Goal: Task Accomplishment & Management: Complete application form

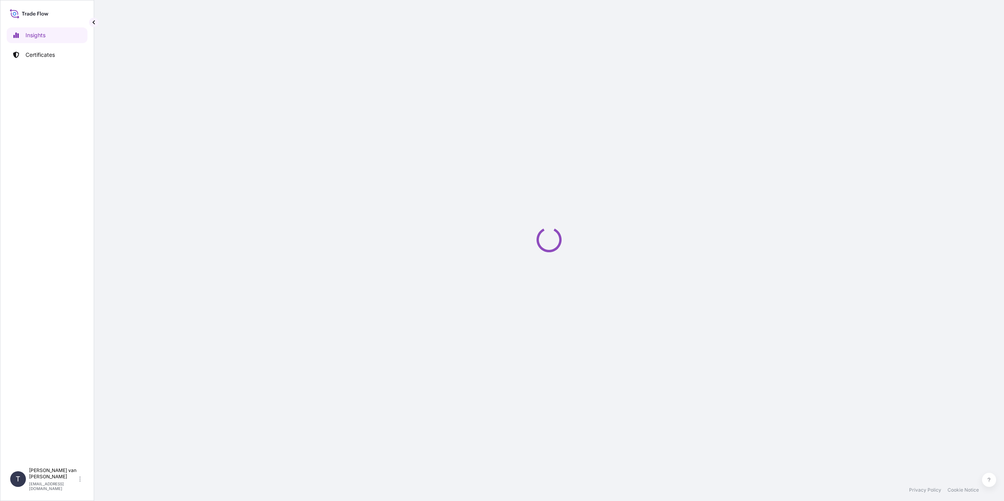
select select "2025"
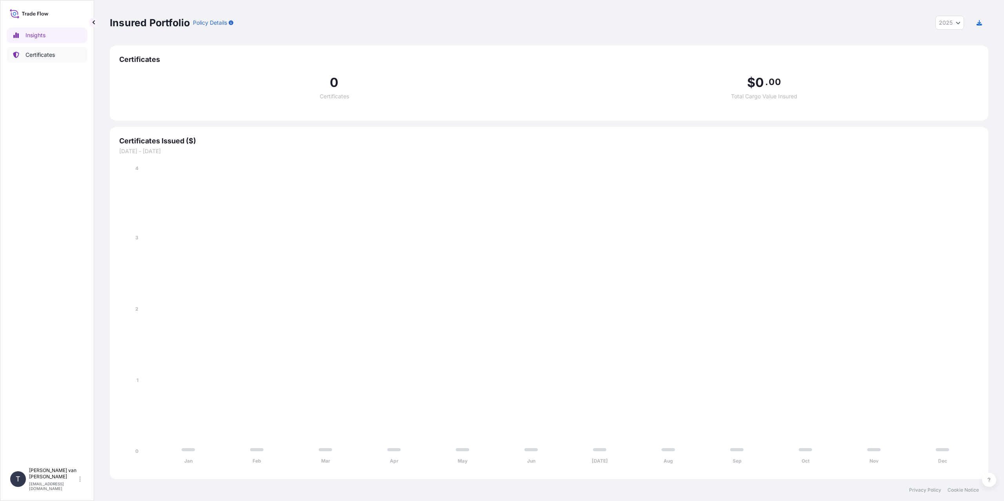
click at [53, 57] on p "Certificates" at bounding box center [39, 55] width 29 height 8
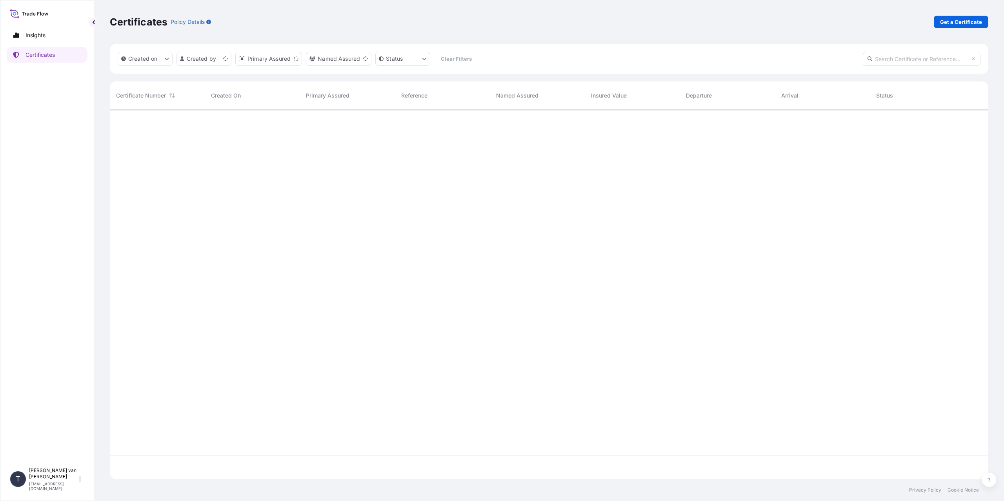
scroll to position [368, 872]
click at [967, 26] on link "Get a Certificate" at bounding box center [961, 22] width 54 height 13
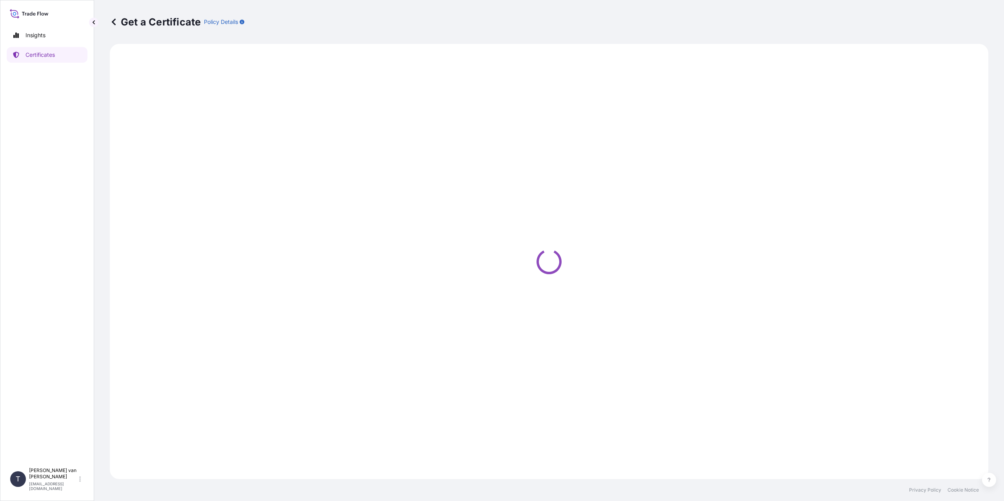
select select "Sea"
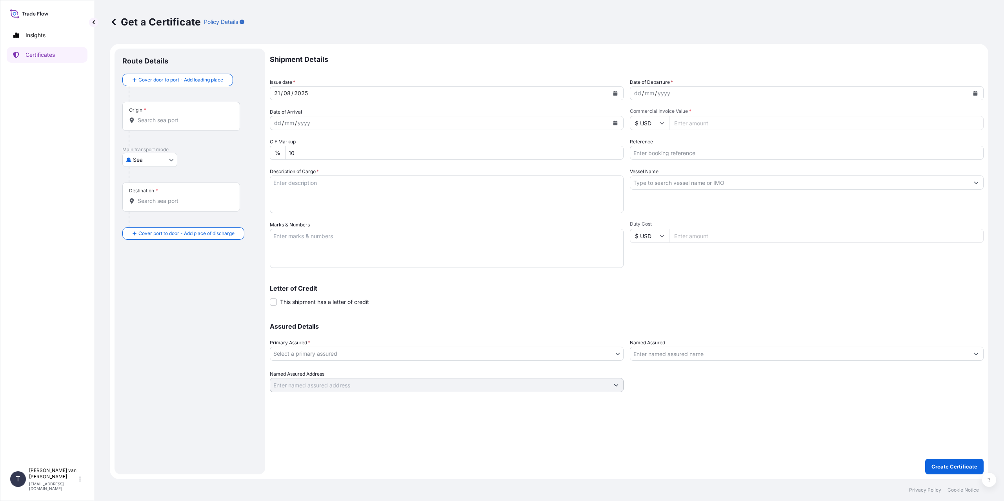
click at [169, 120] on input "Origin *" at bounding box center [184, 120] width 93 height 8
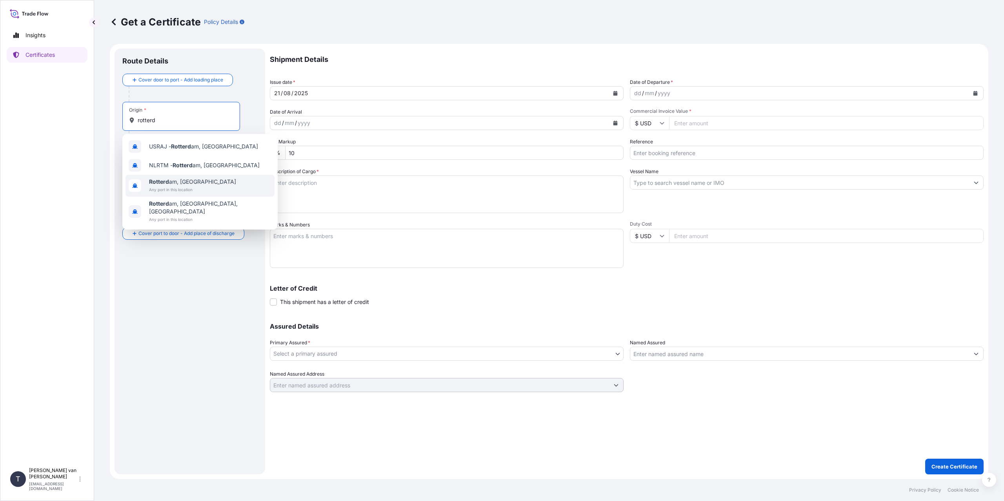
click at [173, 182] on span "Rotterd am, [GEOGRAPHIC_DATA]" at bounding box center [192, 182] width 87 height 8
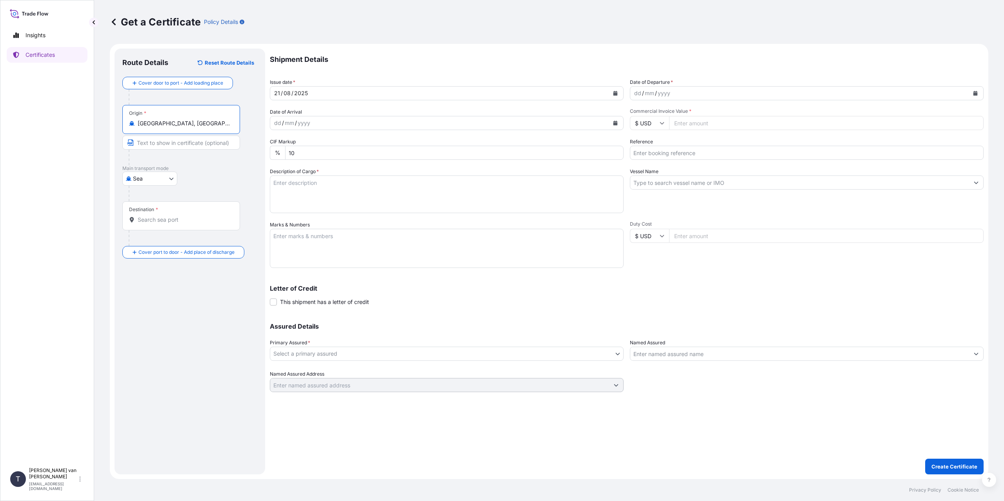
type input "[GEOGRAPHIC_DATA], [GEOGRAPHIC_DATA]"
click at [157, 218] on input "Destination *" at bounding box center [184, 220] width 93 height 8
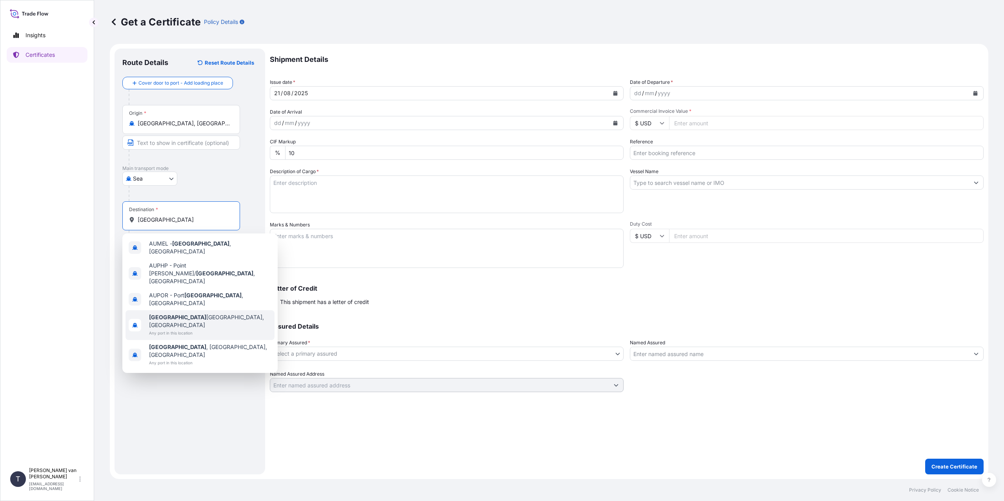
click at [192, 314] on span "[GEOGRAPHIC_DATA] [GEOGRAPHIC_DATA], [GEOGRAPHIC_DATA]" at bounding box center [210, 322] width 122 height 16
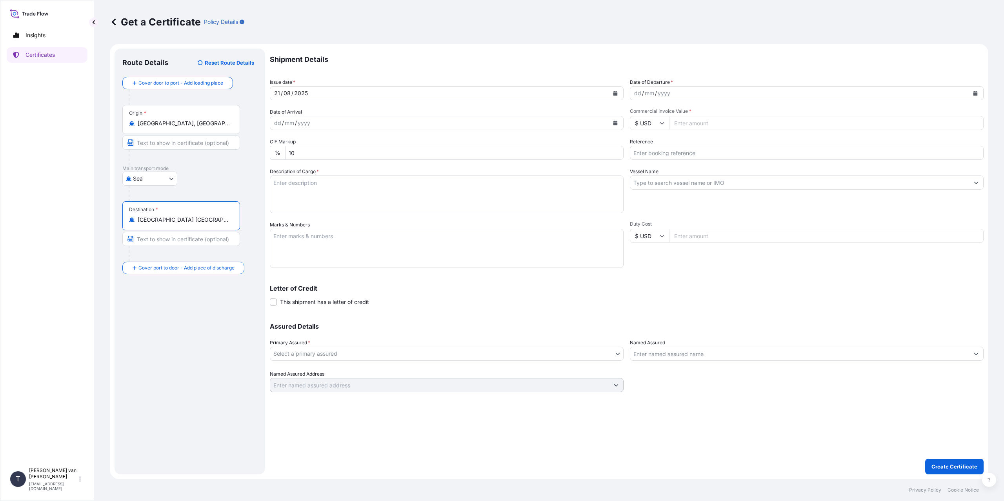
type input "[GEOGRAPHIC_DATA] [GEOGRAPHIC_DATA], [GEOGRAPHIC_DATA]"
click at [637, 95] on div "dd" at bounding box center [637, 93] width 9 height 9
click at [694, 120] on input "Commercial Invoice Value *" at bounding box center [826, 123] width 314 height 14
type input "24507.23"
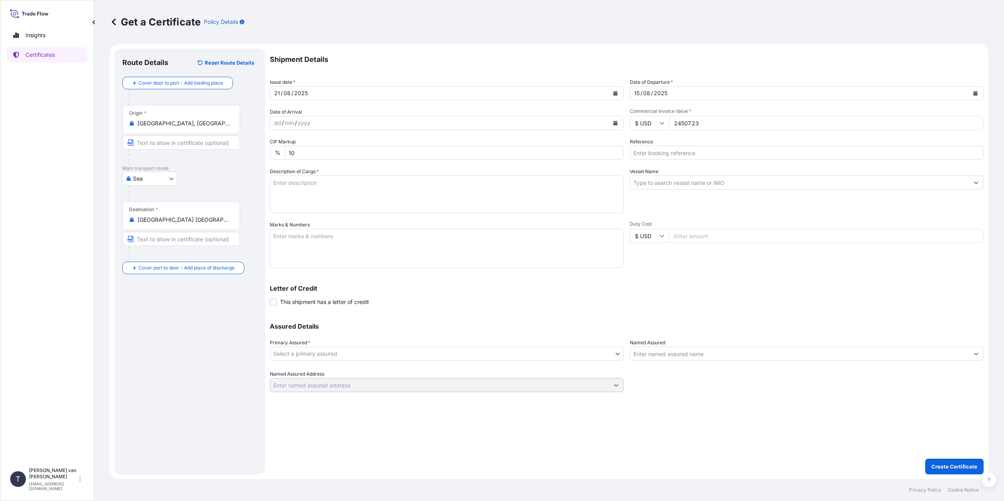
click at [655, 117] on input "$ USD" at bounding box center [649, 123] width 39 height 14
click at [655, 147] on div "€ EUR" at bounding box center [649, 144] width 33 height 15
type input "€ EUR"
click at [659, 149] on input "Reference" at bounding box center [807, 153] width 354 height 14
type input "86552284+90"
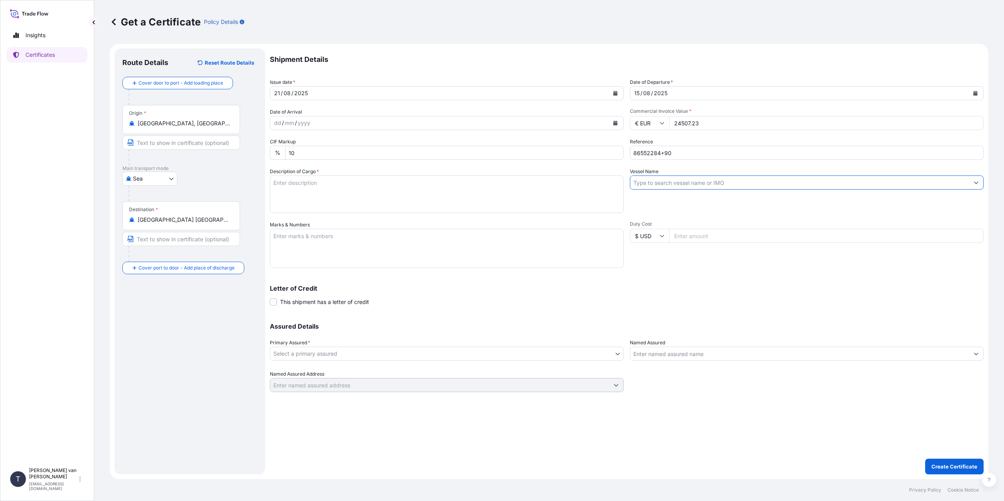
click at [681, 183] on input "Vessel Name" at bounding box center [799, 183] width 339 height 14
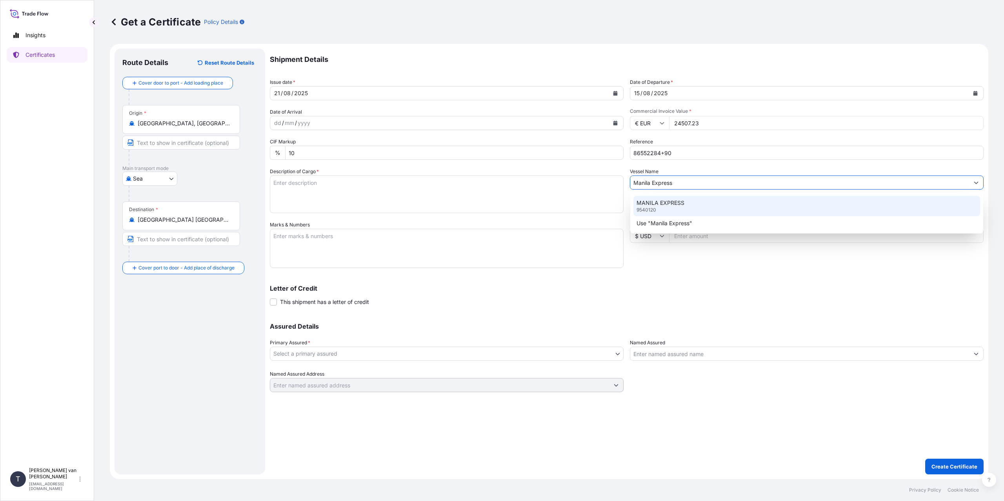
click at [674, 212] on div "MANILA EXPRESS 9540120" at bounding box center [806, 206] width 347 height 20
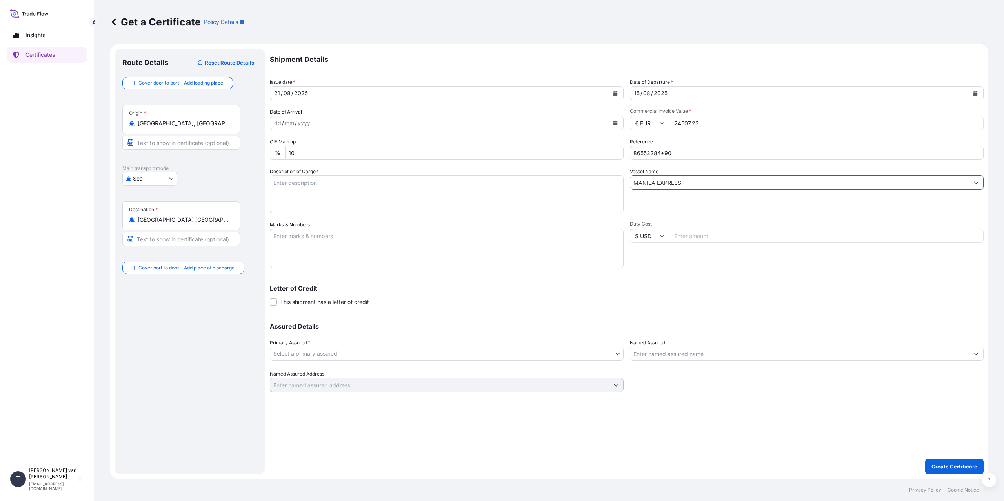
type input "MANILA EXPRESS"
click at [326, 196] on textarea "Description of Cargo *" at bounding box center [447, 195] width 354 height 38
type textarea "1x 20ft container containing: 280 bags x 25 kg Merigel 341 = 7000 kg net weight…"
click at [315, 240] on textarea "Marks & Numbers" at bounding box center [447, 248] width 354 height 39
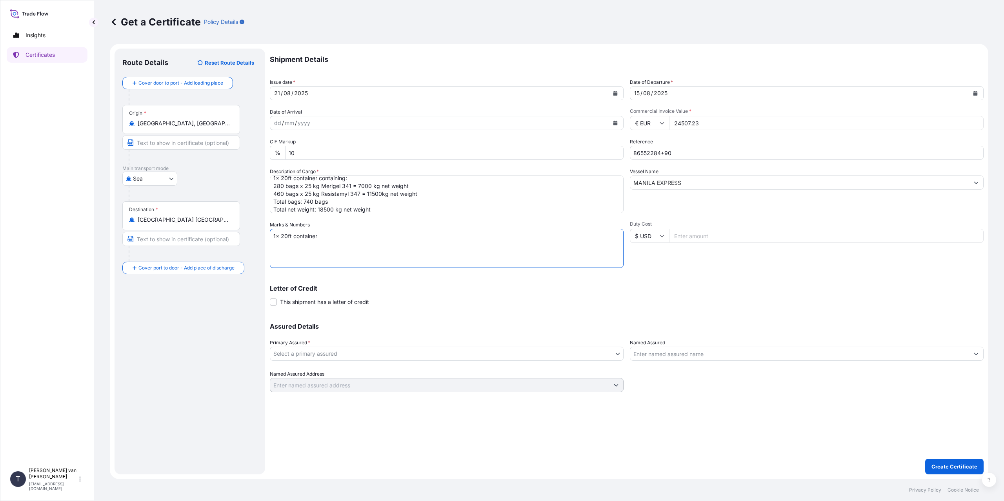
click at [338, 249] on textarea "1x 20ft container" at bounding box center [447, 248] width 354 height 39
type textarea "1x 20ft container Container number: FCIU6319931 Sealnr: 00101726 DO: 86552284+9…"
click at [403, 355] on body "Insights Certificates T [PERSON_NAME] van t Hoenderdaal [EMAIL_ADDRESS][DOMAIN_…" at bounding box center [502, 250] width 1004 height 501
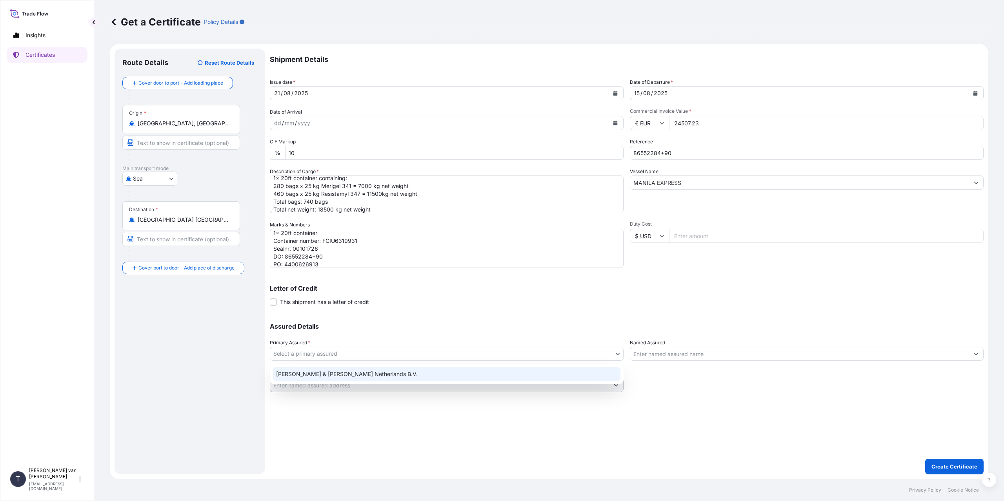
click at [339, 373] on div "[PERSON_NAME] & [PERSON_NAME] Netherlands B.V." at bounding box center [446, 374] width 347 height 14
select select "31666"
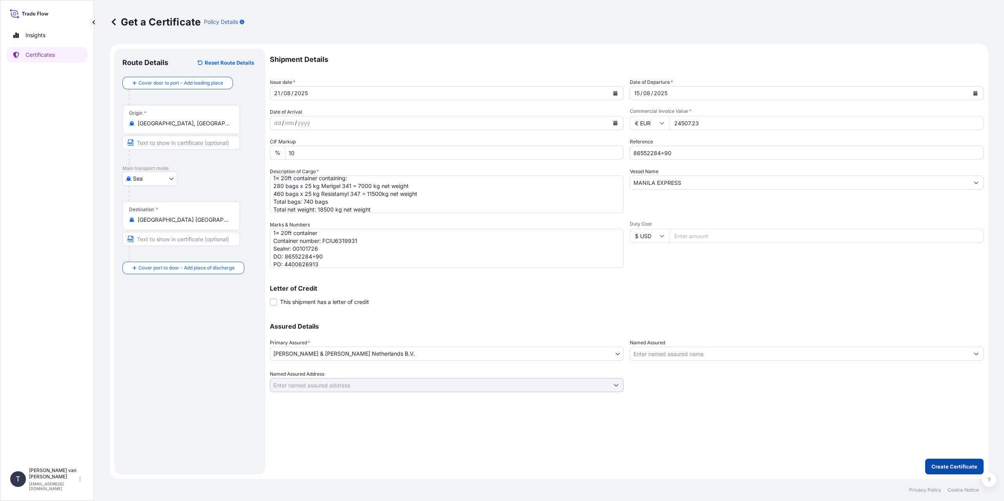
click at [945, 464] on p "Create Certificate" at bounding box center [954, 467] width 46 height 8
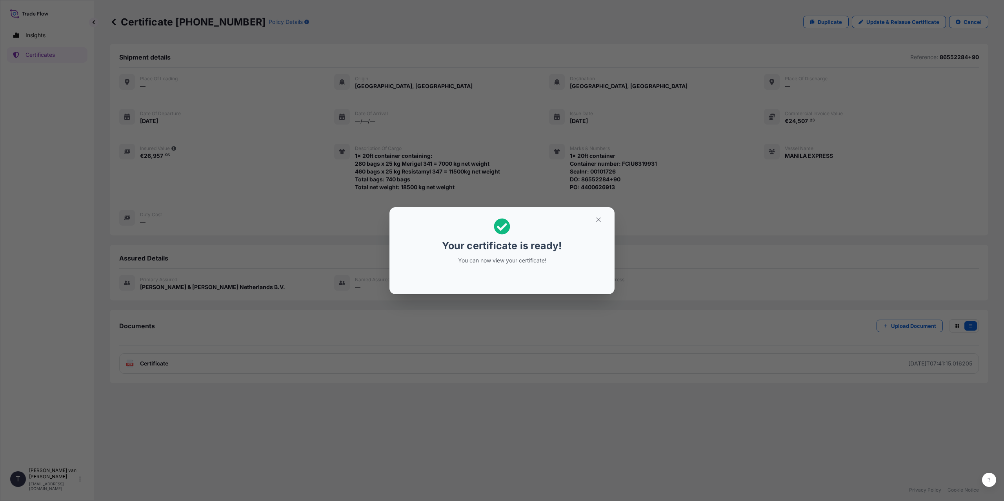
click at [179, 374] on div "Your certificate is ready! You can now view your certificate!" at bounding box center [502, 250] width 1004 height 501
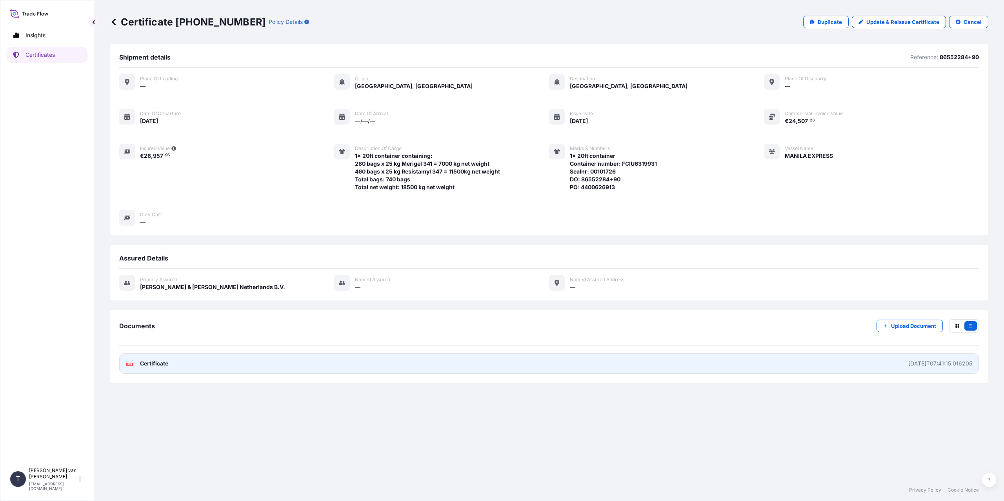
click at [154, 366] on span "Certificate" at bounding box center [154, 364] width 28 height 8
